Goal: Book appointment/travel/reservation

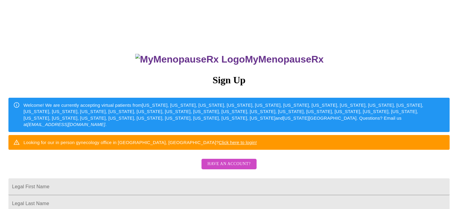
scroll to position [55, 0]
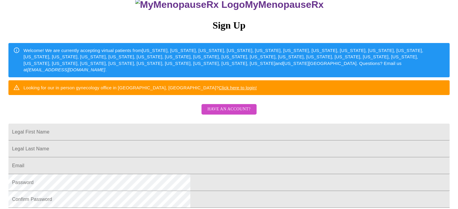
click at [237, 113] on span "Have an account?" at bounding box center [229, 110] width 43 height 8
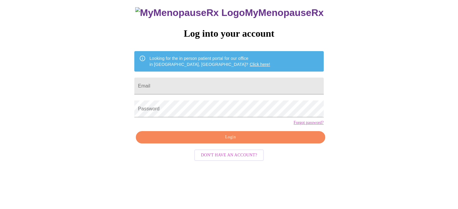
scroll to position [11, 0]
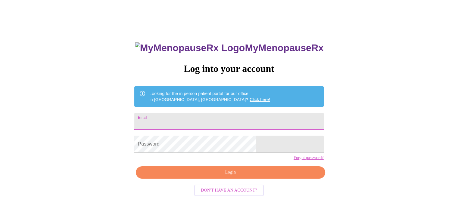
click at [214, 114] on input "Email" at bounding box center [228, 121] width 189 height 17
type input "[PERSON_NAME][EMAIL_ADDRESS][DOMAIN_NAME]"
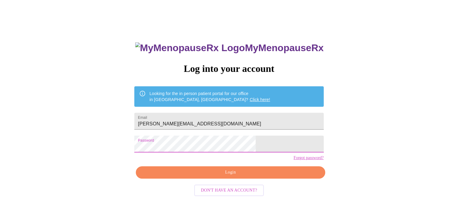
click at [220, 176] on span "Login" at bounding box center [230, 173] width 175 height 8
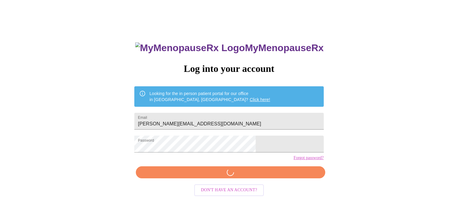
scroll to position [11, 0]
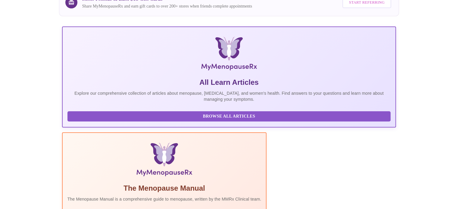
scroll to position [102, 0]
